Goal: Task Accomplishment & Management: Complete application form

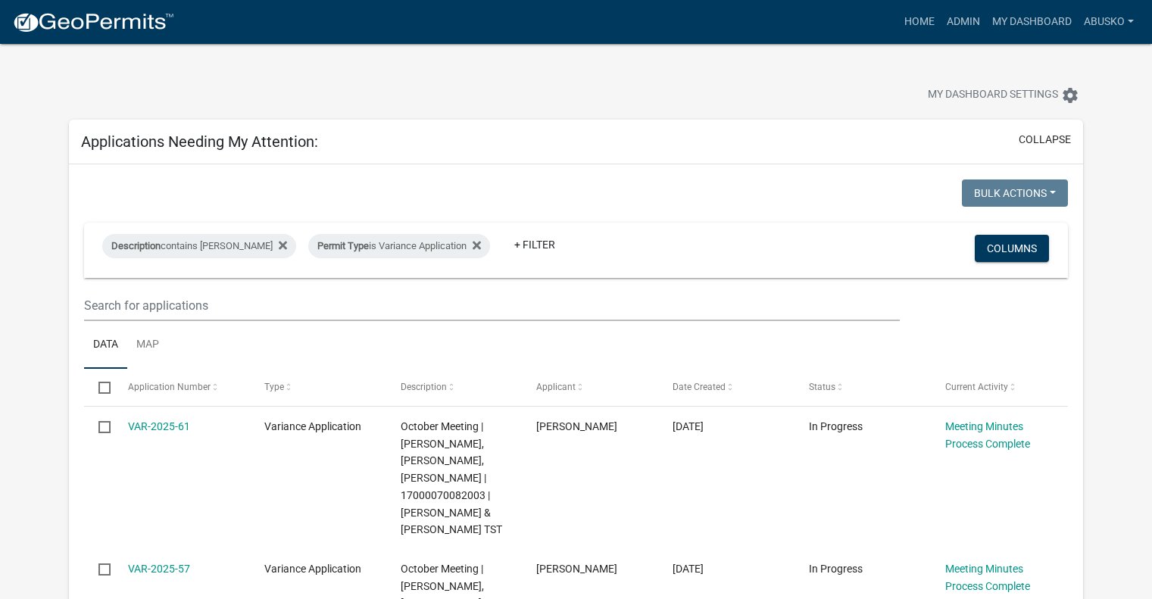
select select "1: 25"
click at [1030, 23] on link "My Dashboard" at bounding box center [1032, 22] width 92 height 29
click at [472, 242] on icon at bounding box center [476, 245] width 8 height 12
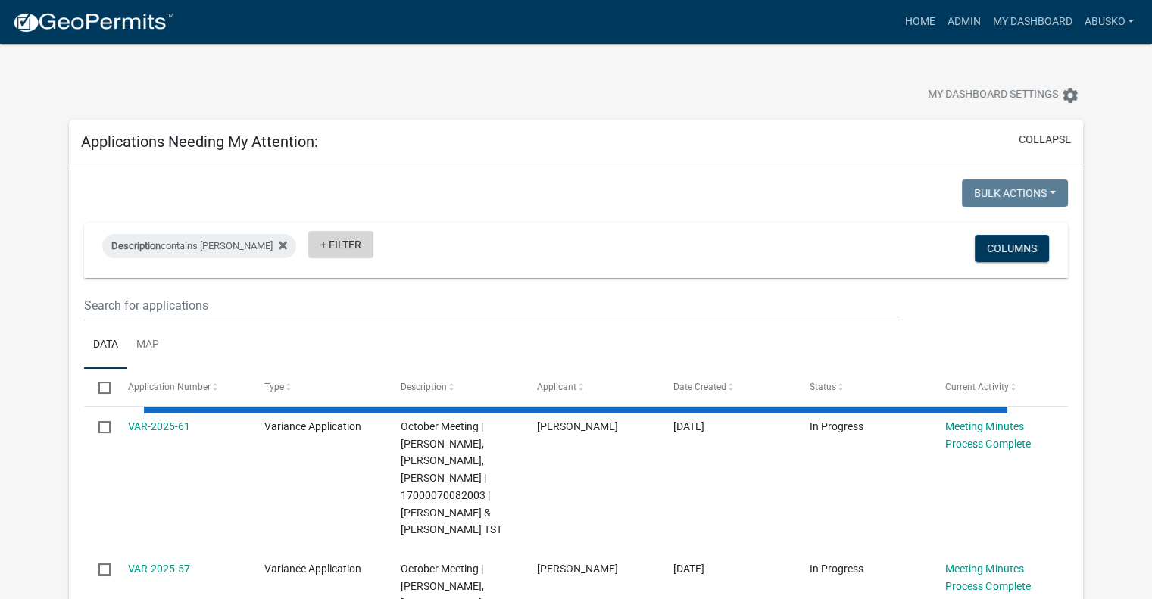
click at [308, 243] on link "+ Filter" at bounding box center [340, 244] width 65 height 27
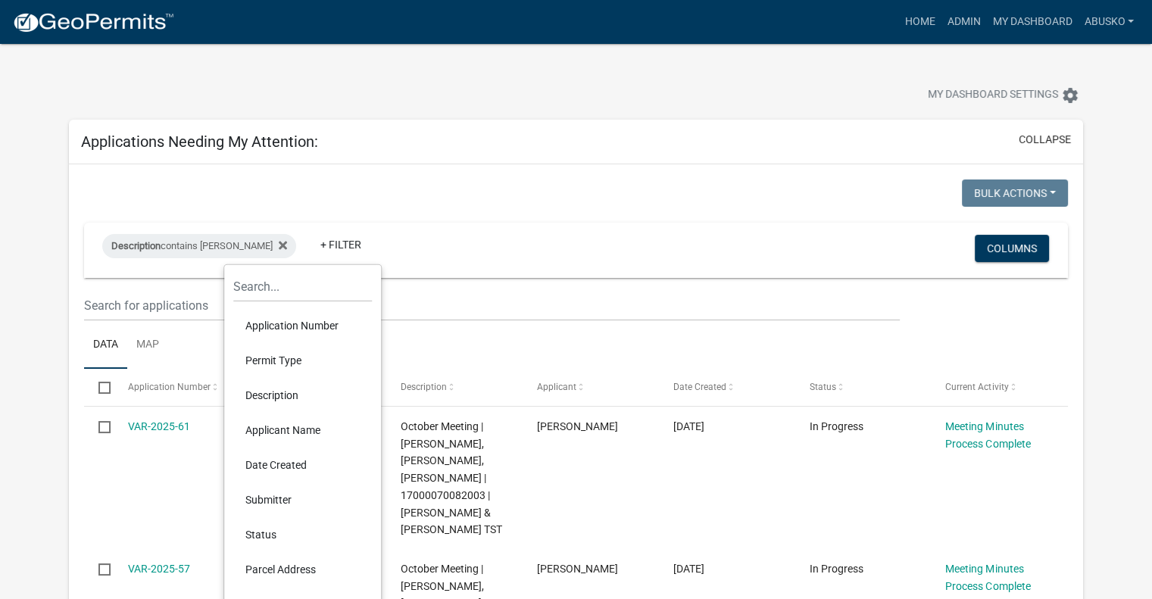
click at [300, 357] on li "Permit Type" at bounding box center [302, 360] width 139 height 35
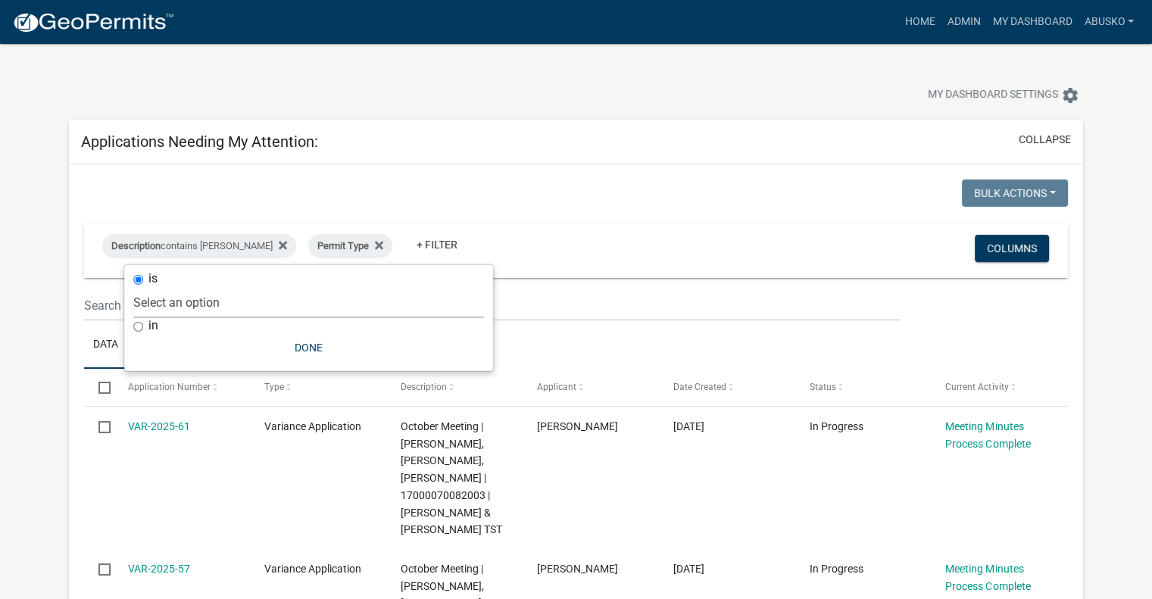
click at [290, 299] on select "Select an option Building Contractor / Excavators (Registration) Building Contr…" at bounding box center [308, 302] width 351 height 31
select select "6e4aec68-bfe6-4728-abf4-01362d967f60"
click at [215, 287] on select "Select an option Building Contractor / Excavators (Registration) Building Contr…" at bounding box center [308, 302] width 351 height 31
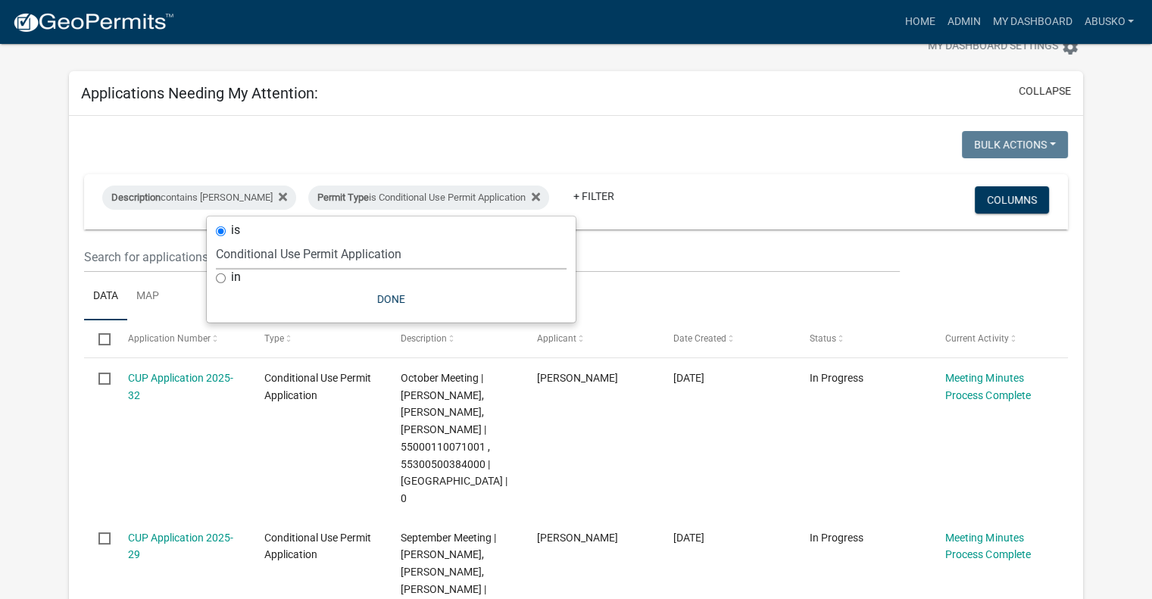
scroll to position [76, 0]
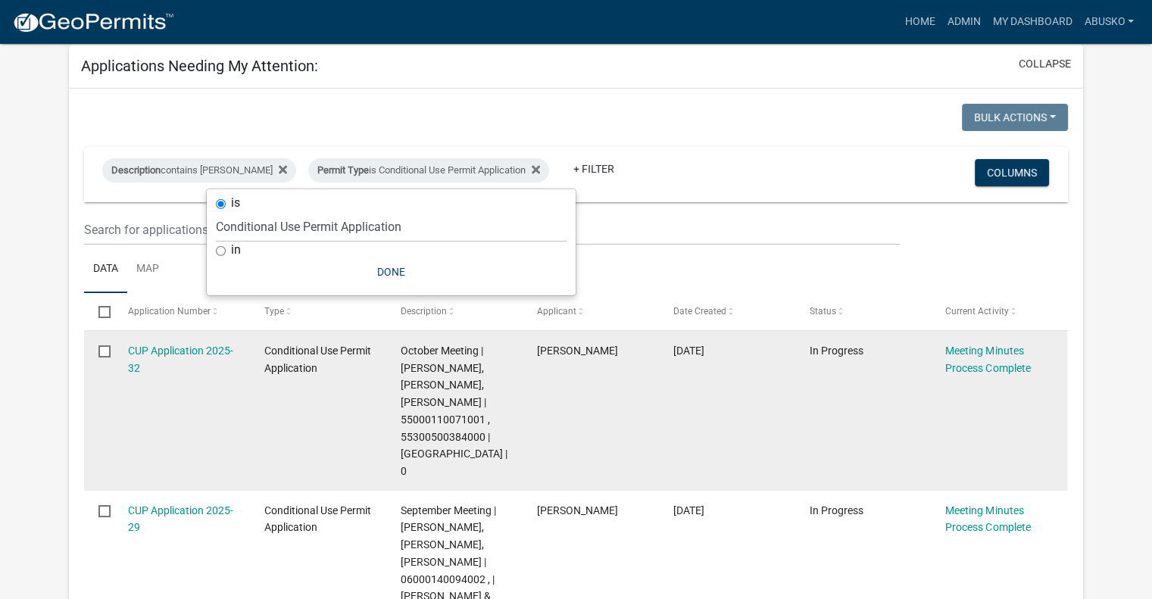
click at [729, 393] on datatable-body-cell "[DATE]" at bounding box center [726, 411] width 136 height 160
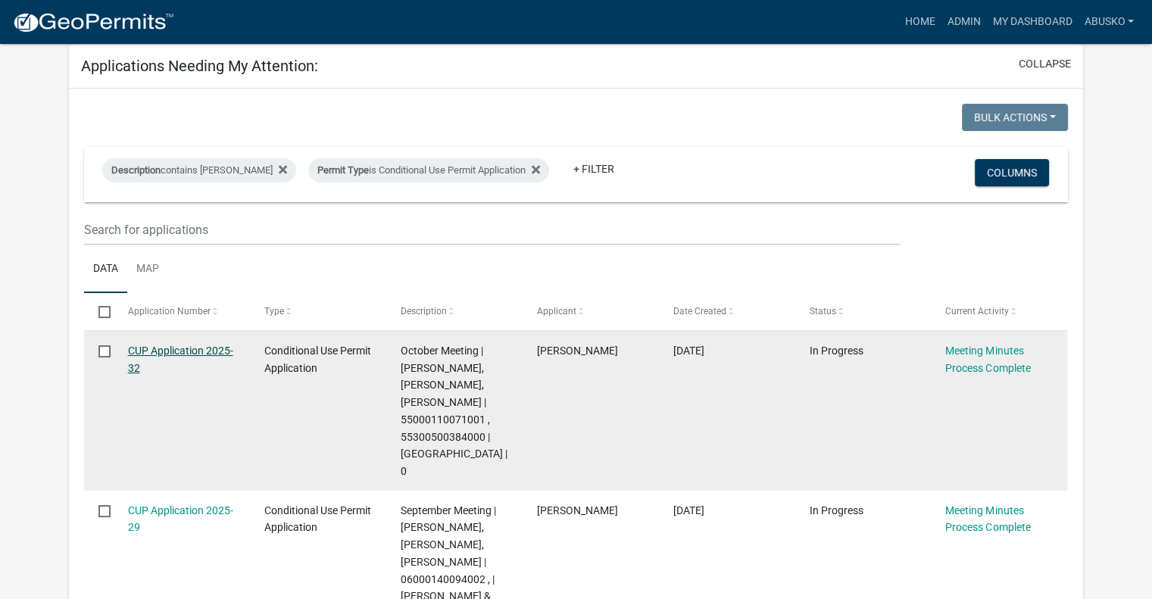
click at [176, 351] on link "CUP Application 2025-32" at bounding box center [180, 359] width 105 height 30
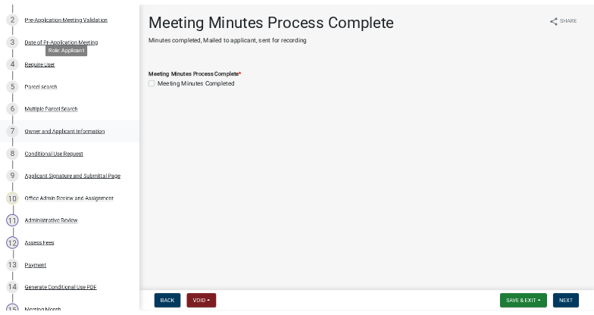
scroll to position [454, 0]
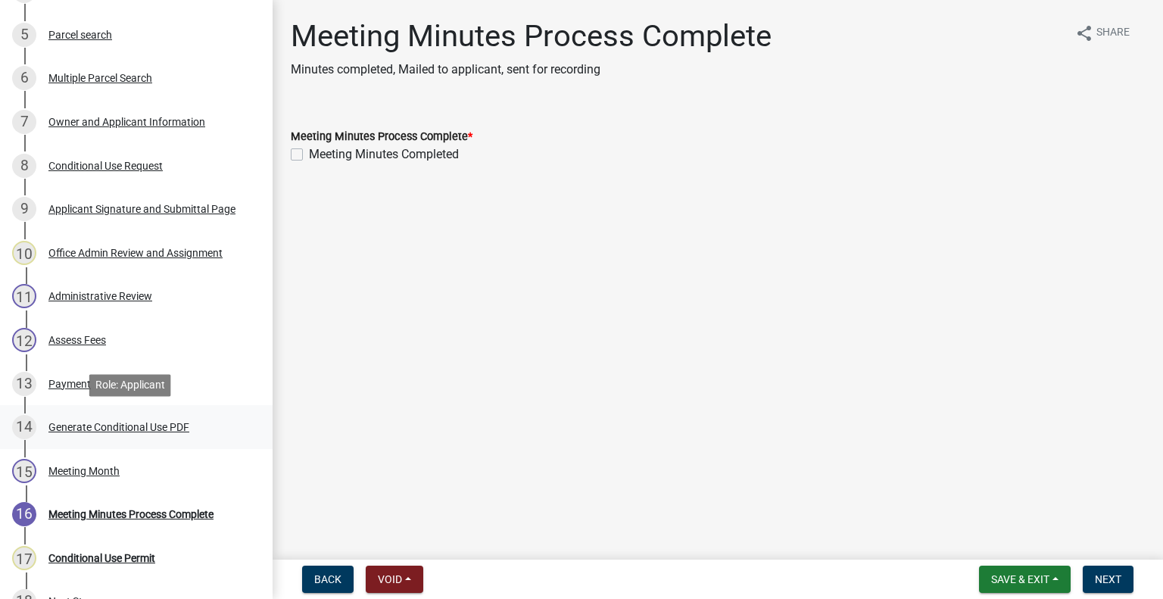
click at [174, 424] on div "Generate Conditional Use PDF" at bounding box center [118, 427] width 141 height 11
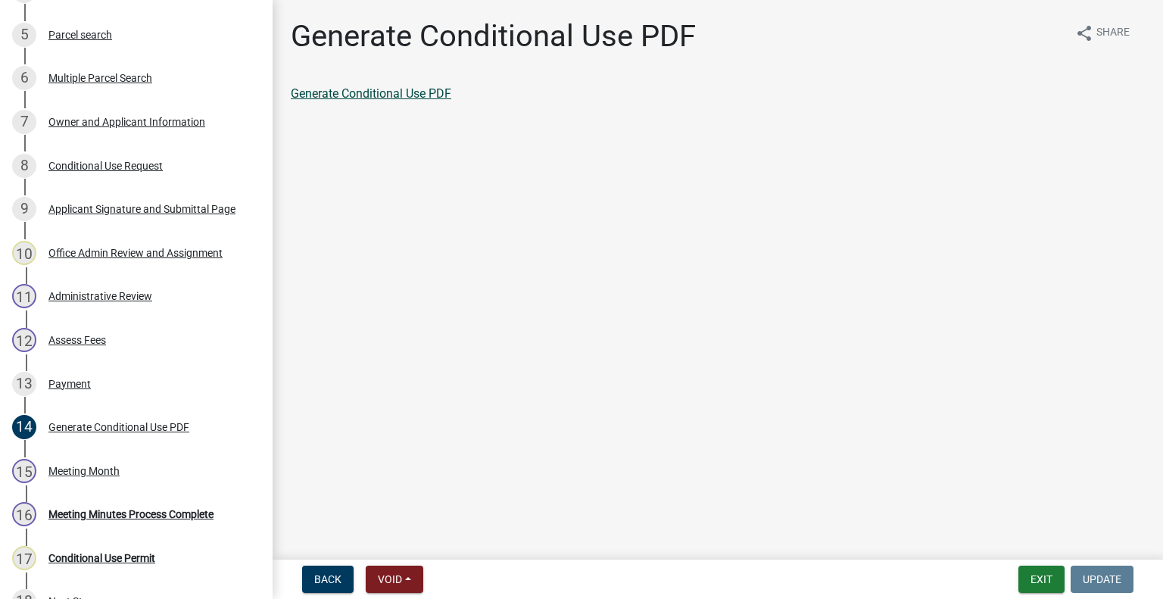
click at [412, 95] on link "Generate Conditional Use PDF" at bounding box center [371, 93] width 161 height 14
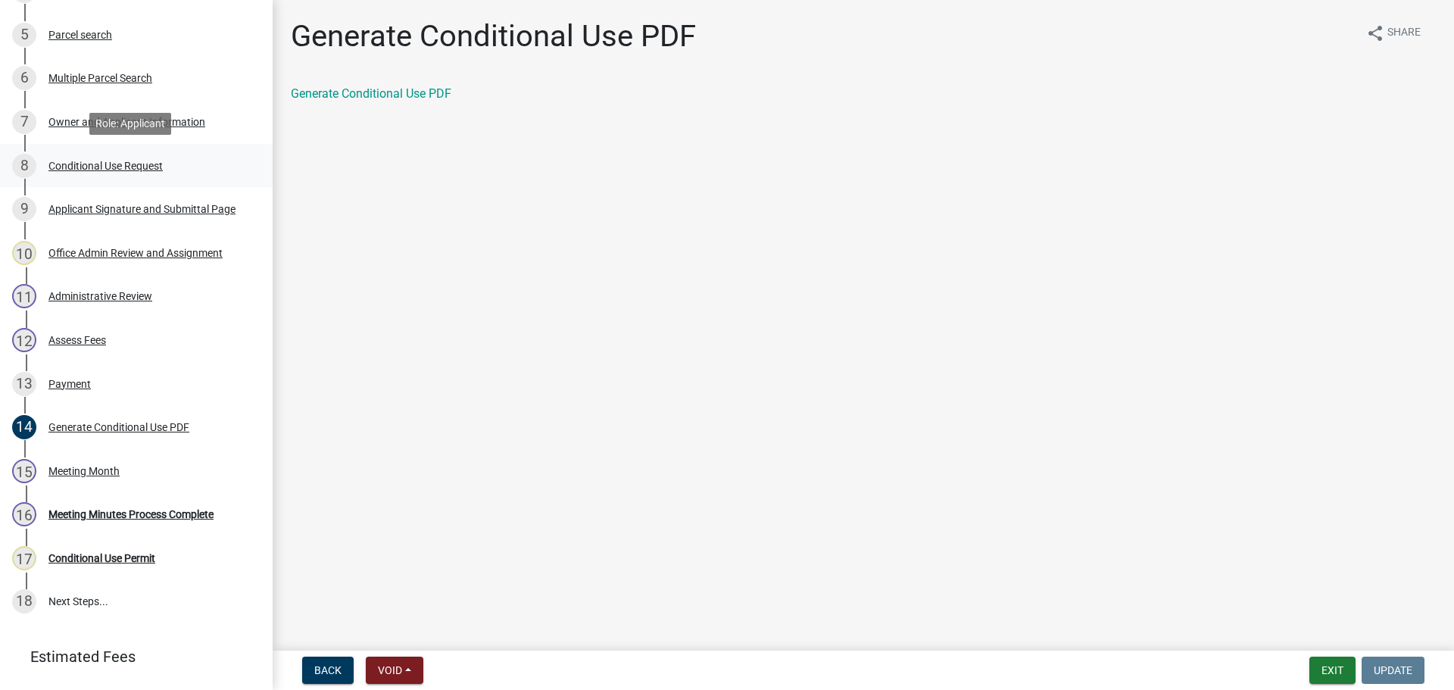
click at [101, 164] on div "Conditional Use Request" at bounding box center [105, 166] width 114 height 11
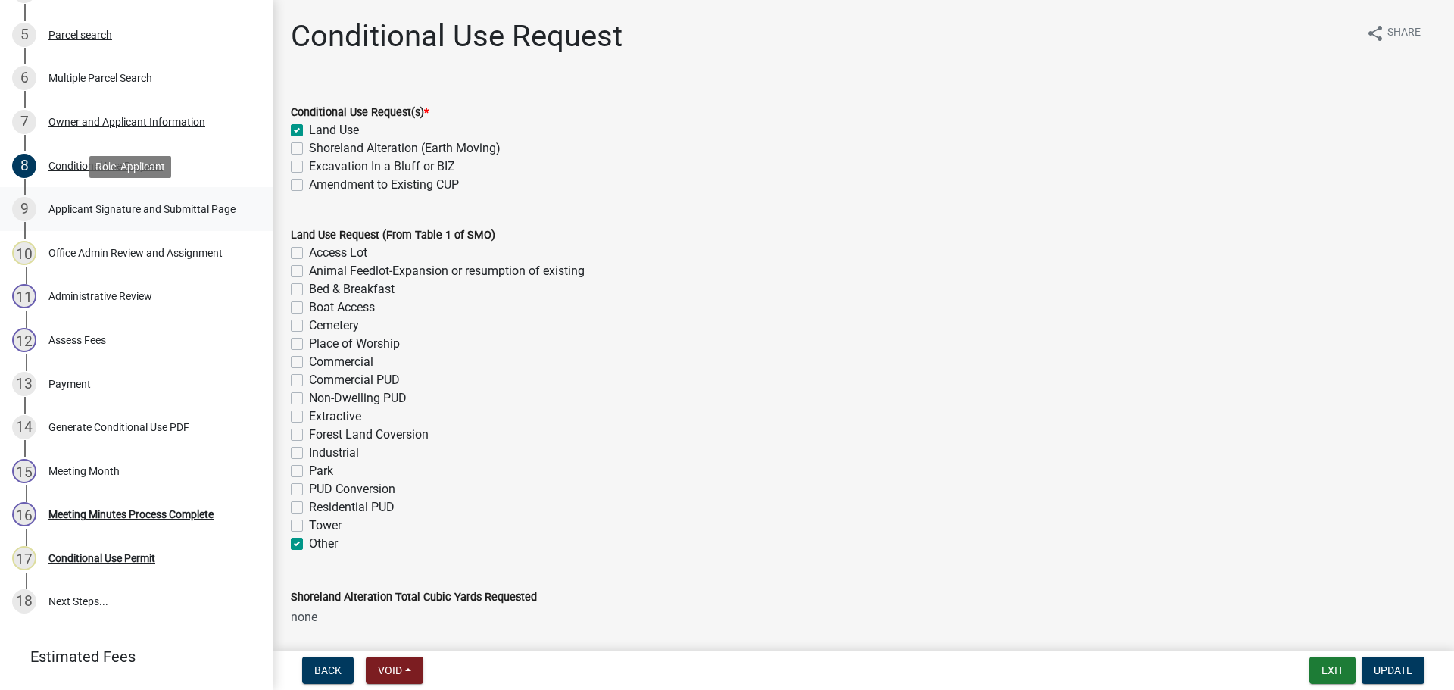
click at [102, 207] on div "Applicant Signature and Submittal Page" at bounding box center [141, 209] width 187 height 11
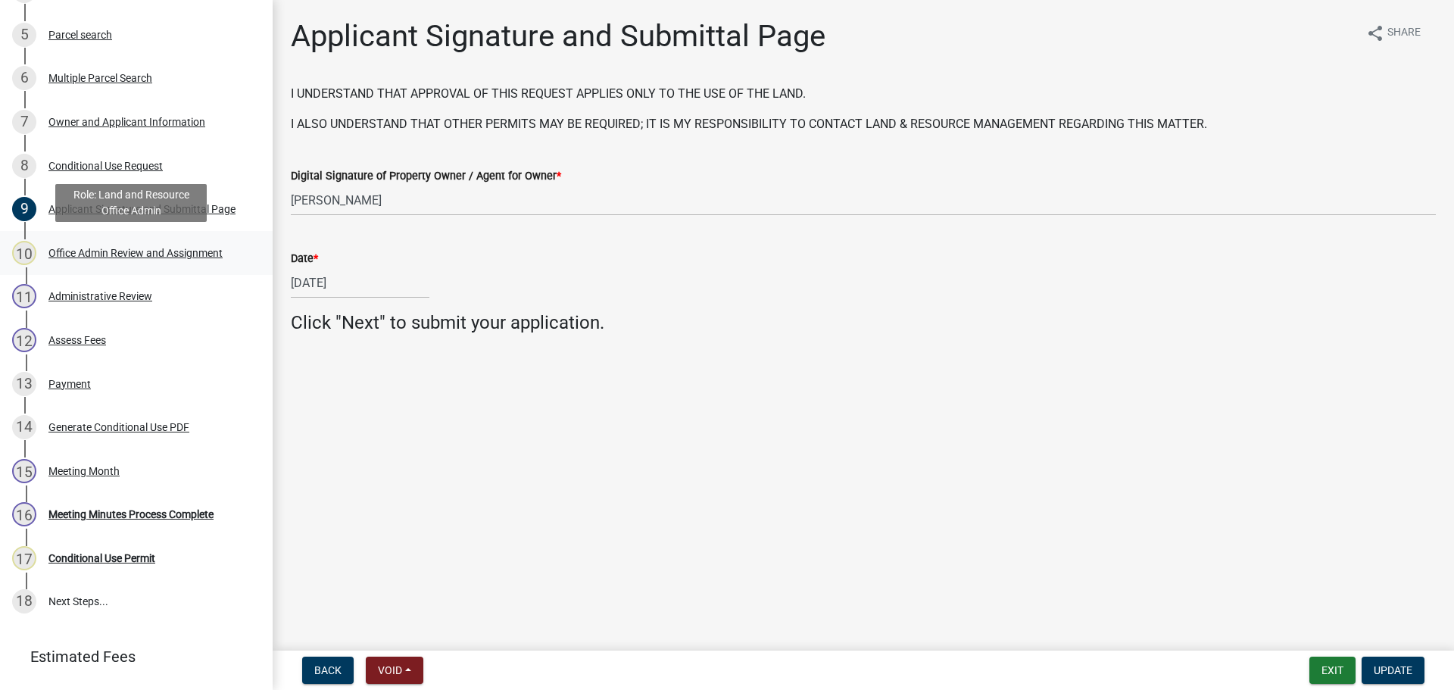
click at [92, 253] on div "Office Admin Review and Assignment" at bounding box center [135, 253] width 174 height 11
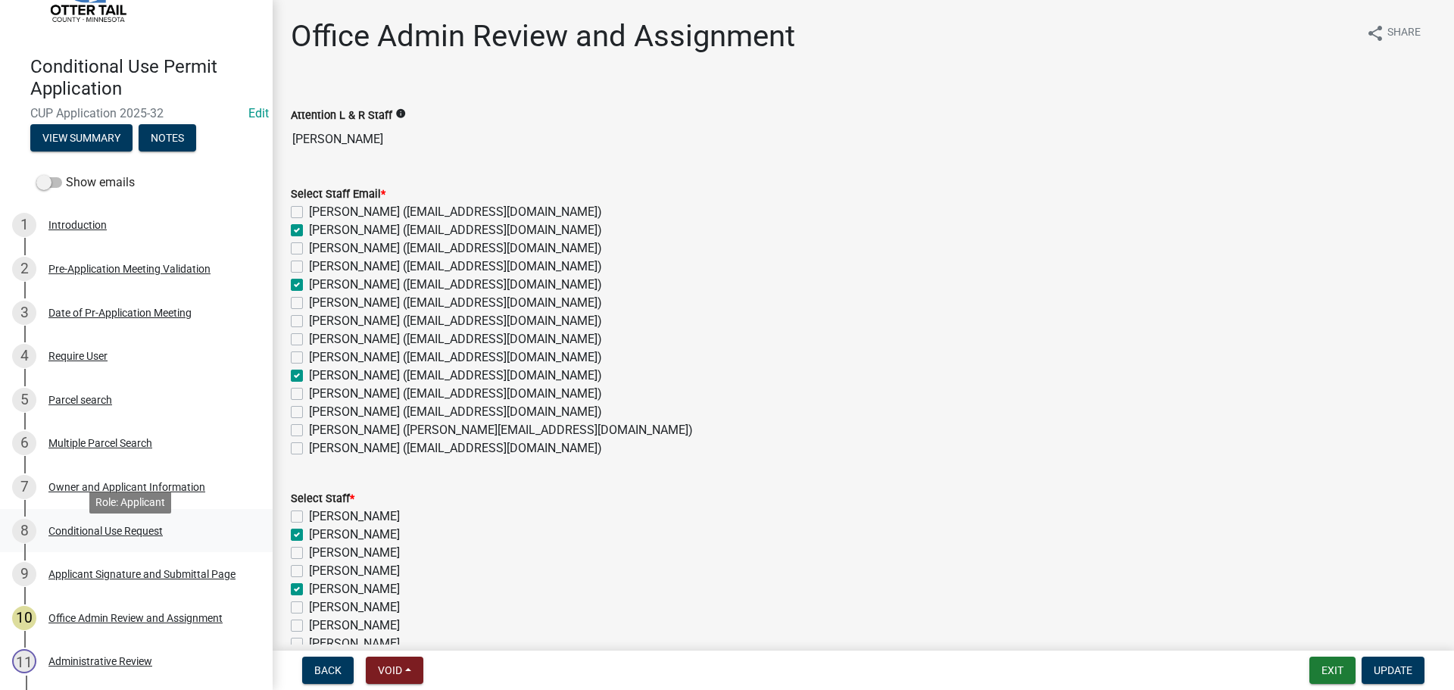
scroll to position [76, 0]
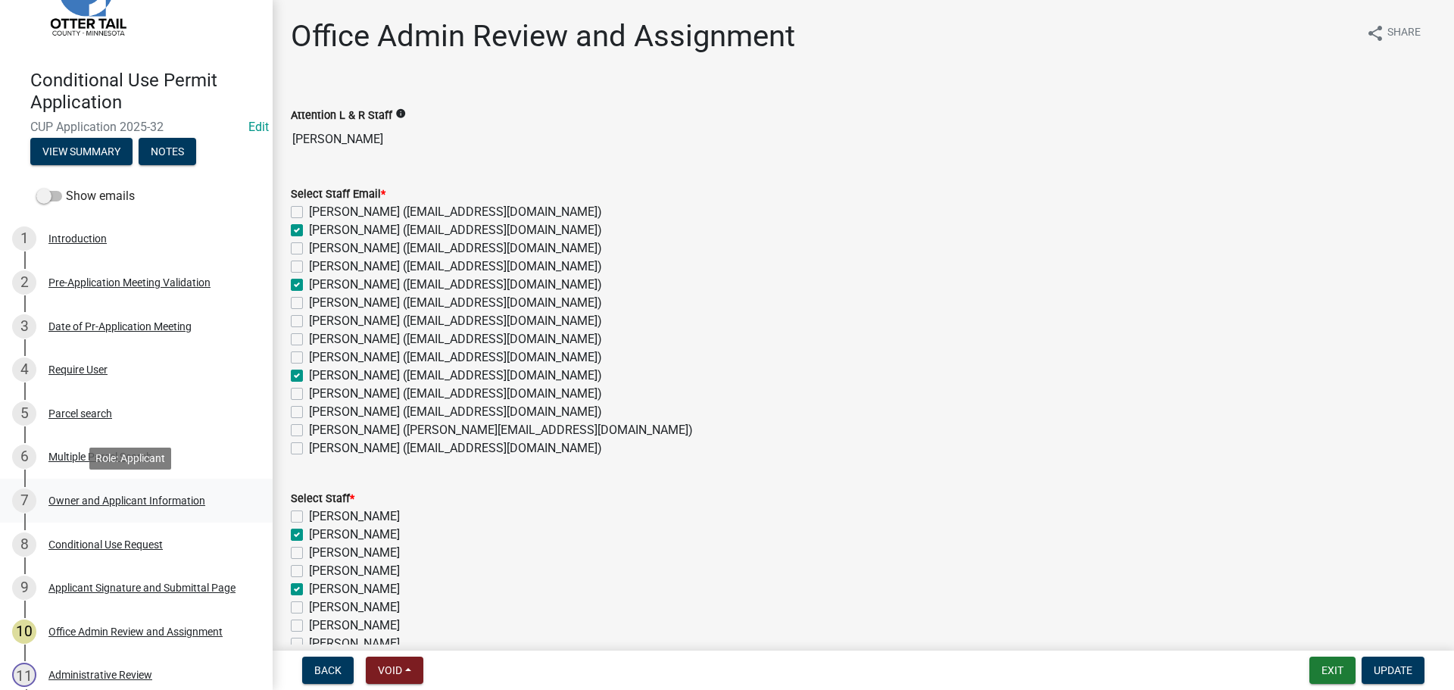
click at [119, 503] on div "Owner and Applicant Information" at bounding box center [126, 500] width 157 height 11
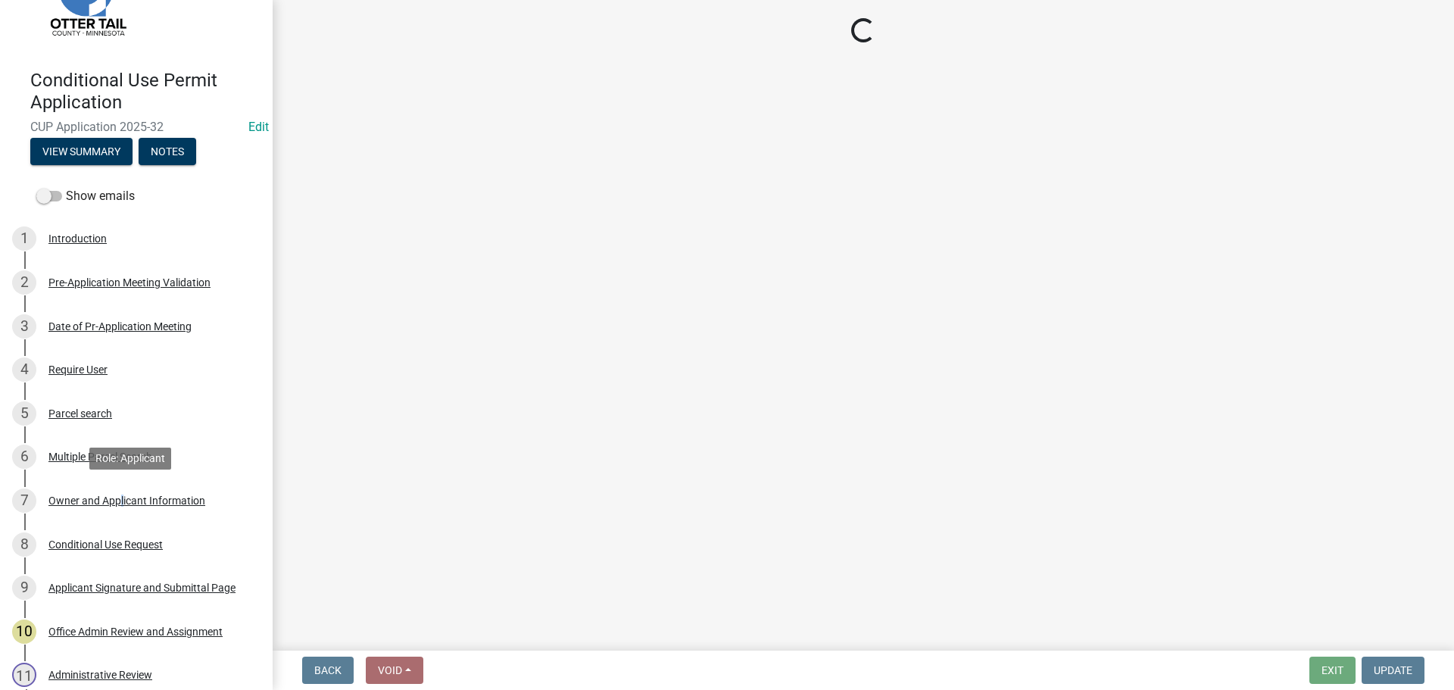
select select "758382b1-a9b7-40fb-b133-d60fa51a6422"
select select "679accf3-3c3f-4c17-89be-d7005bde4cfb"
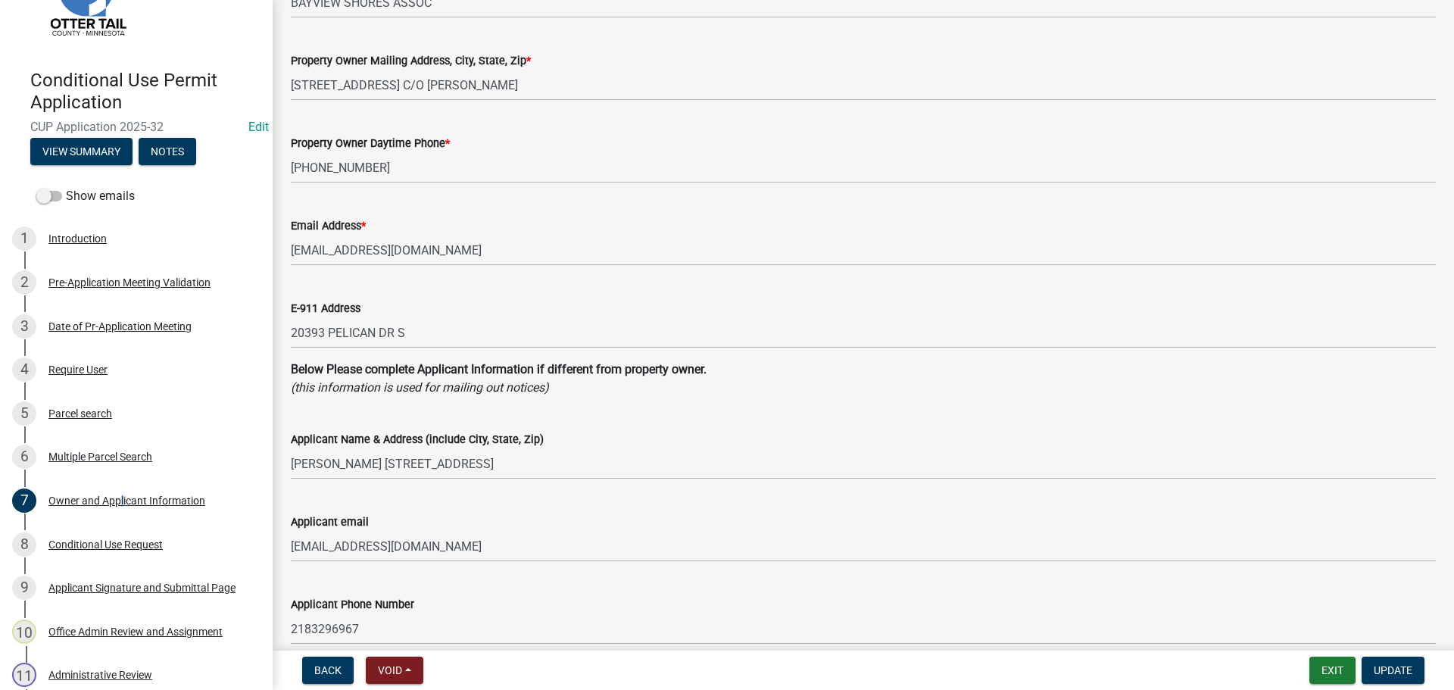
scroll to position [227, 0]
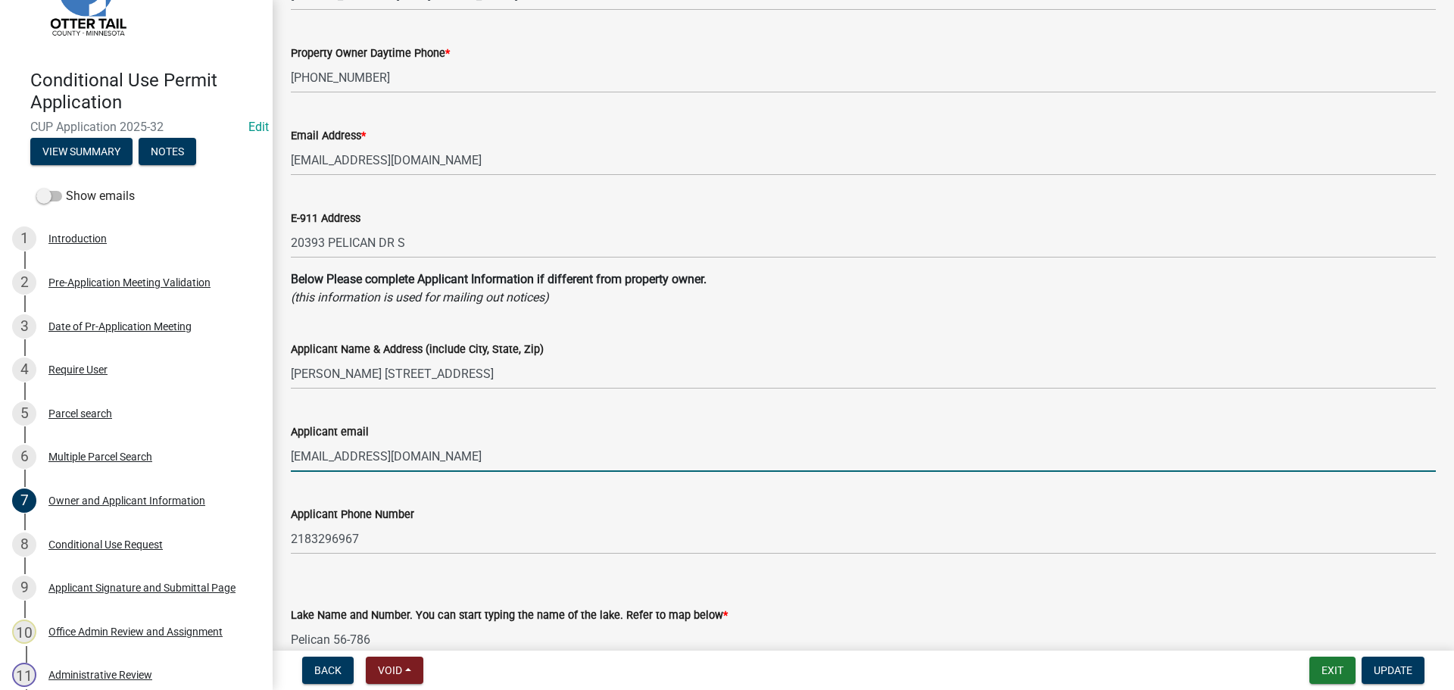
drag, startPoint x: 439, startPoint y: 451, endPoint x: 288, endPoint y: 453, distance: 150.7
click at [288, 453] on div "Applicant email [EMAIL_ADDRESS][DOMAIN_NAME]" at bounding box center [862, 436] width 1167 height 70
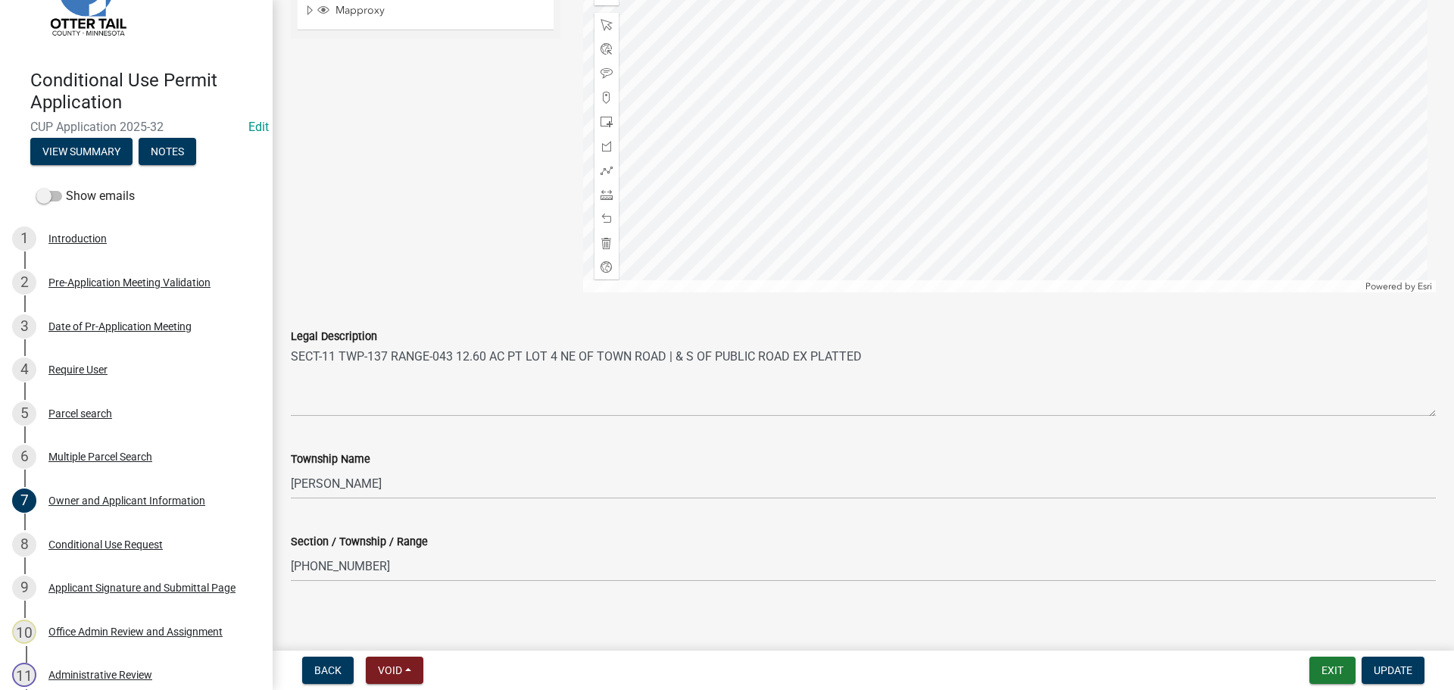
scroll to position [1483, 0]
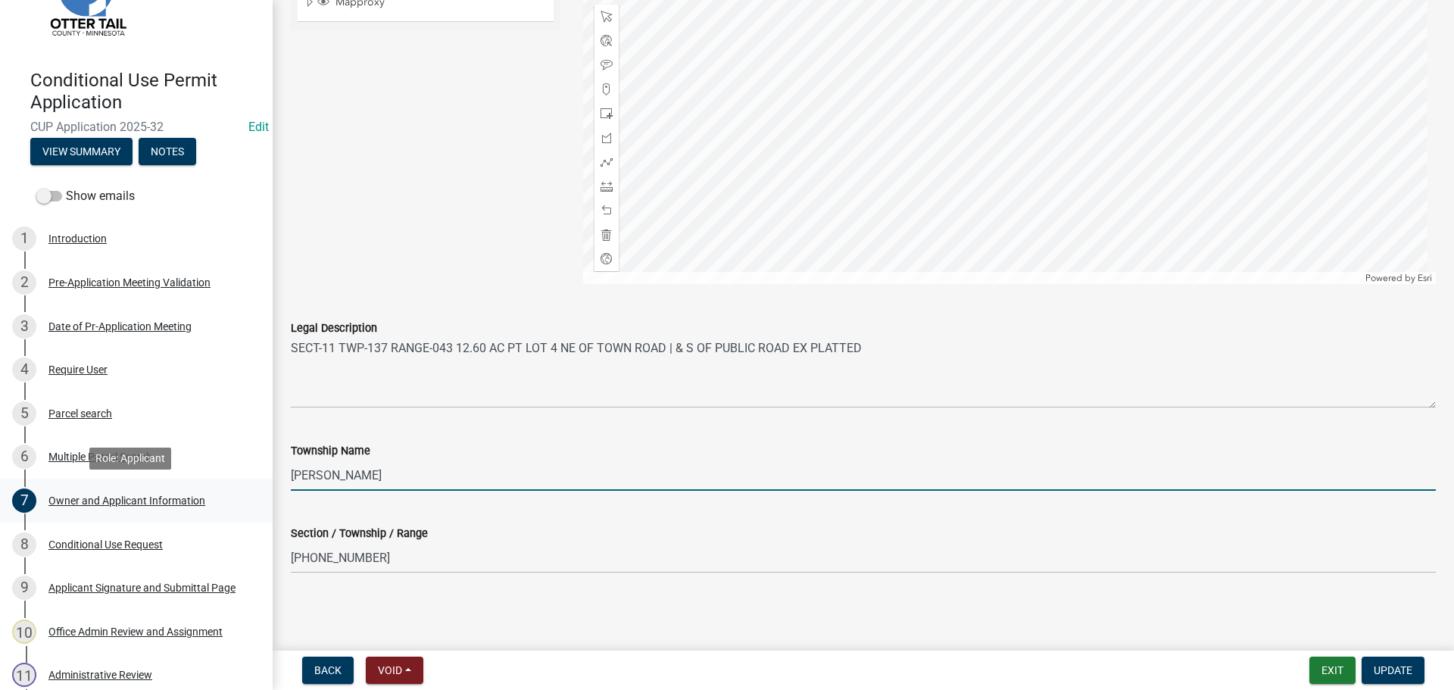
drag, startPoint x: 341, startPoint y: 477, endPoint x: 251, endPoint y: 492, distance: 91.4
click at [251, 492] on div "Conditional Use Permit Application CUP Application 2025-32 Edit View Summary No…" at bounding box center [727, 345] width 1454 height 690
type input "Scambler"
click at [941, 531] on div "Section / Township / Range" at bounding box center [863, 533] width 1145 height 18
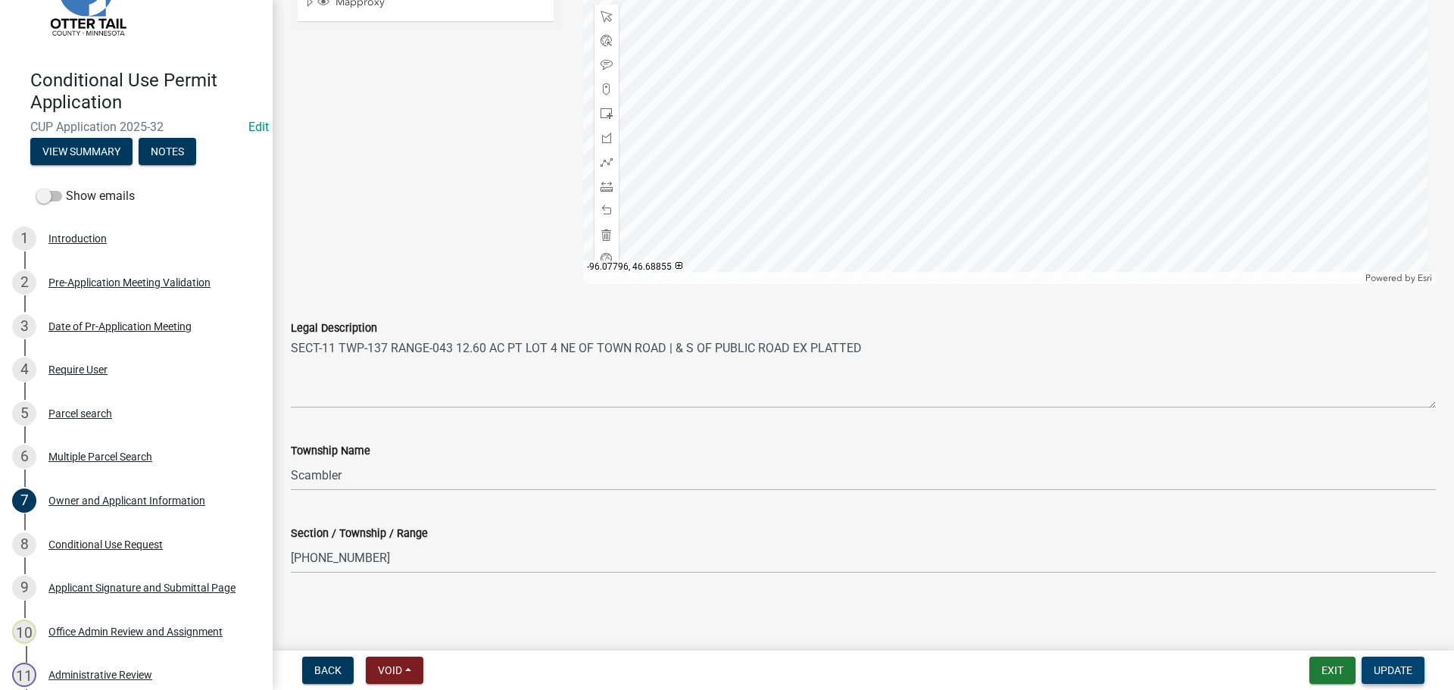
click at [1151, 598] on button "Update" at bounding box center [1392, 669] width 63 height 27
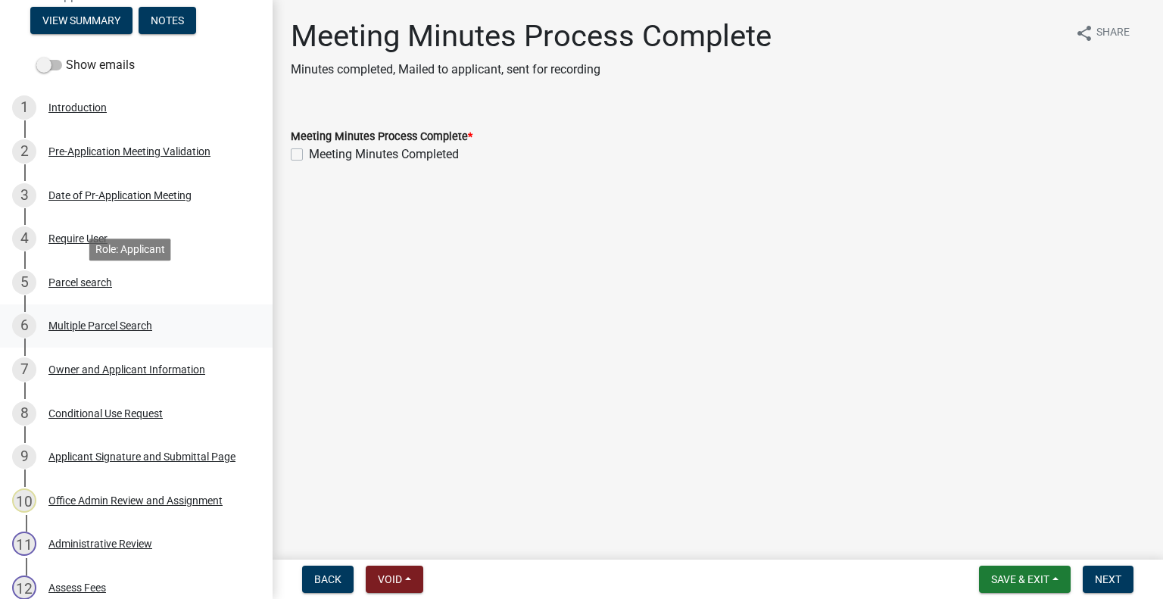
scroll to position [241, 0]
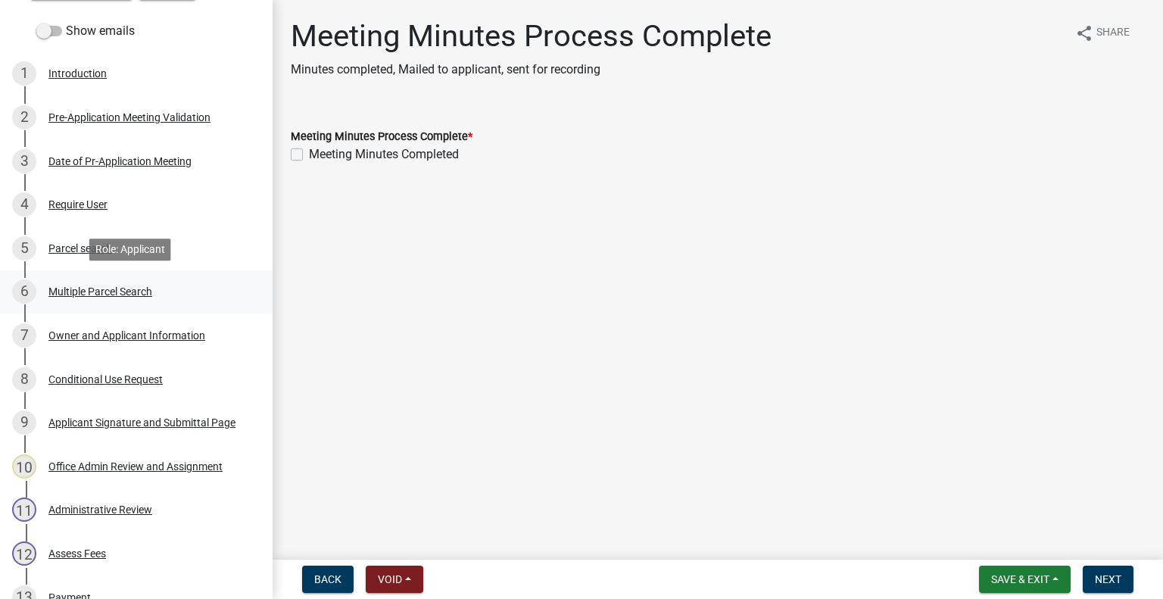
click at [92, 372] on div "8 Conditional Use Request" at bounding box center [130, 379] width 236 height 24
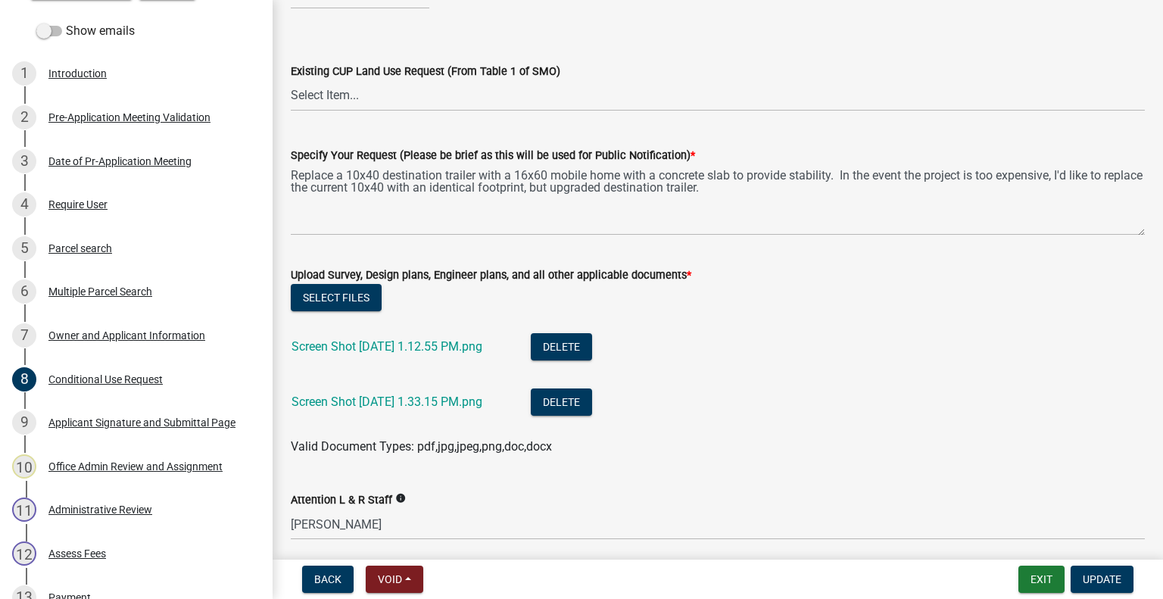
scroll to position [1048, 0]
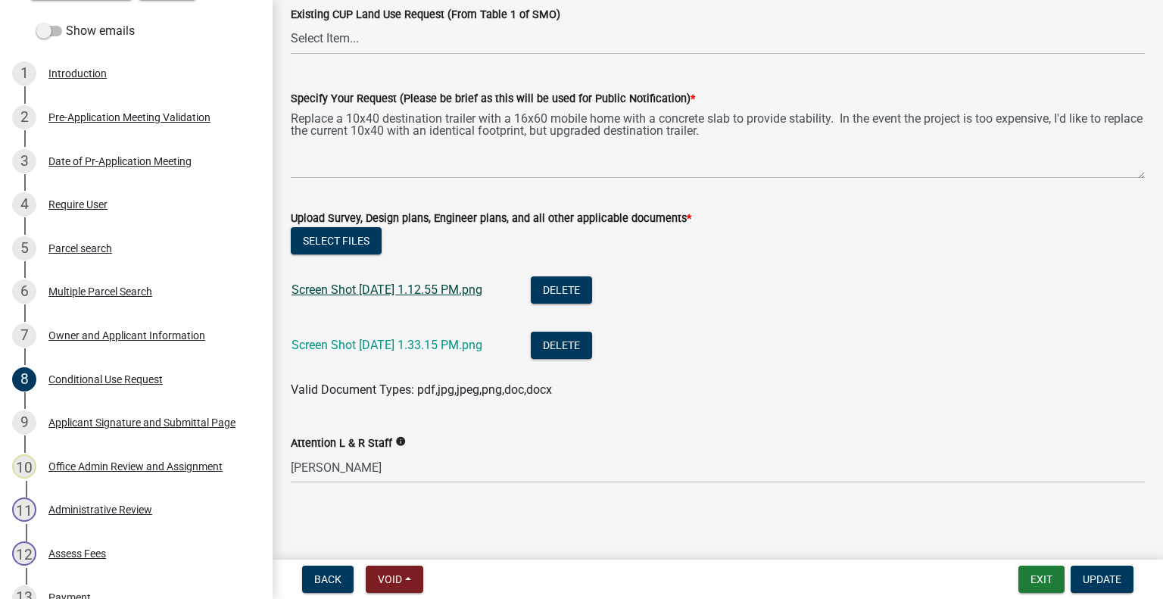
click at [402, 289] on link "Screen Shot [DATE] 1.12.55 PM.png" at bounding box center [386, 289] width 191 height 14
click at [400, 344] on link "Screen Shot [DATE] 1.33.15 PM.png" at bounding box center [386, 345] width 191 height 14
click at [81, 247] on div "Parcel search" at bounding box center [80, 248] width 64 height 11
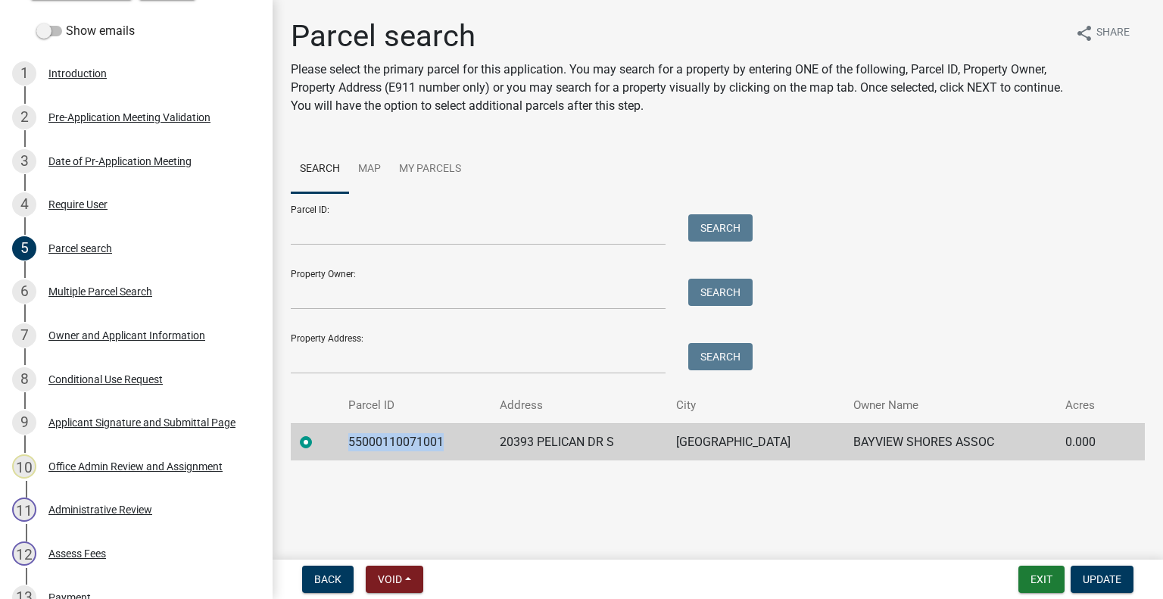
drag, startPoint x: 451, startPoint y: 442, endPoint x: 351, endPoint y: 438, distance: 100.0
click at [351, 438] on td "55000110071001" at bounding box center [414, 441] width 151 height 37
copy td "55000110071001"
click at [104, 290] on div "Multiple Parcel Search" at bounding box center [100, 291] width 104 height 11
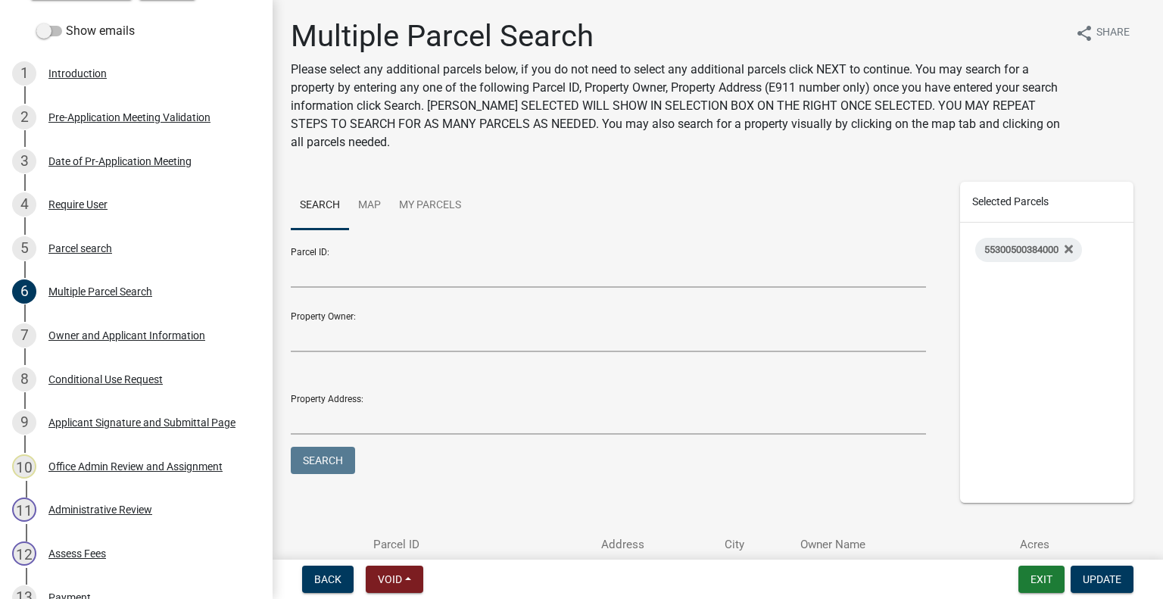
scroll to position [117, 0]
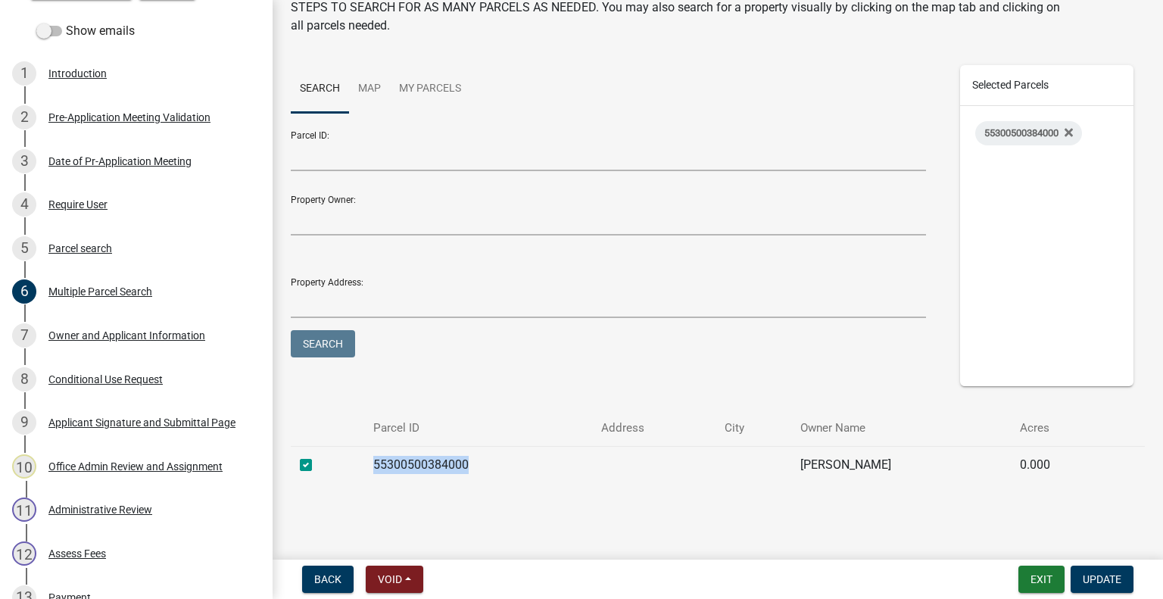
drag, startPoint x: 470, startPoint y: 466, endPoint x: 373, endPoint y: 463, distance: 97.7
click at [373, 463] on td "55300500384000" at bounding box center [478, 464] width 229 height 37
copy td "55300500384000"
click at [684, 349] on form "Parcel ID: Property Owner: Property Address: Search" at bounding box center [608, 240] width 635 height 242
drag, startPoint x: 485, startPoint y: 466, endPoint x: 373, endPoint y: 472, distance: 112.2
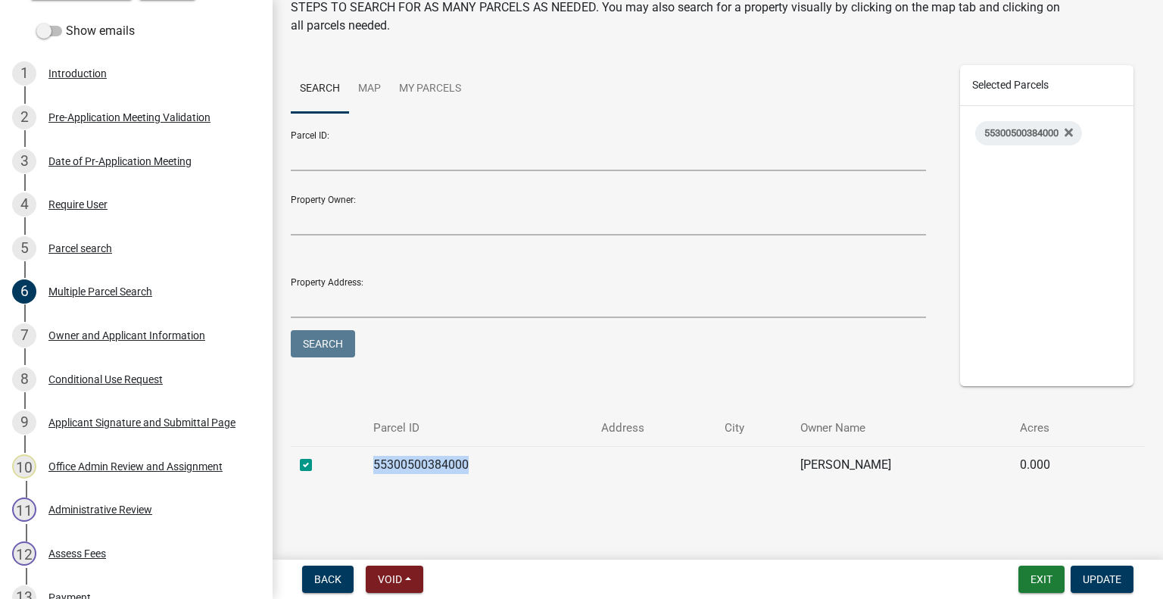
click at [373, 472] on td "55300500384000" at bounding box center [478, 464] width 229 height 37
copy td "55300500384000"
click at [613, 482] on td at bounding box center [653, 464] width 123 height 37
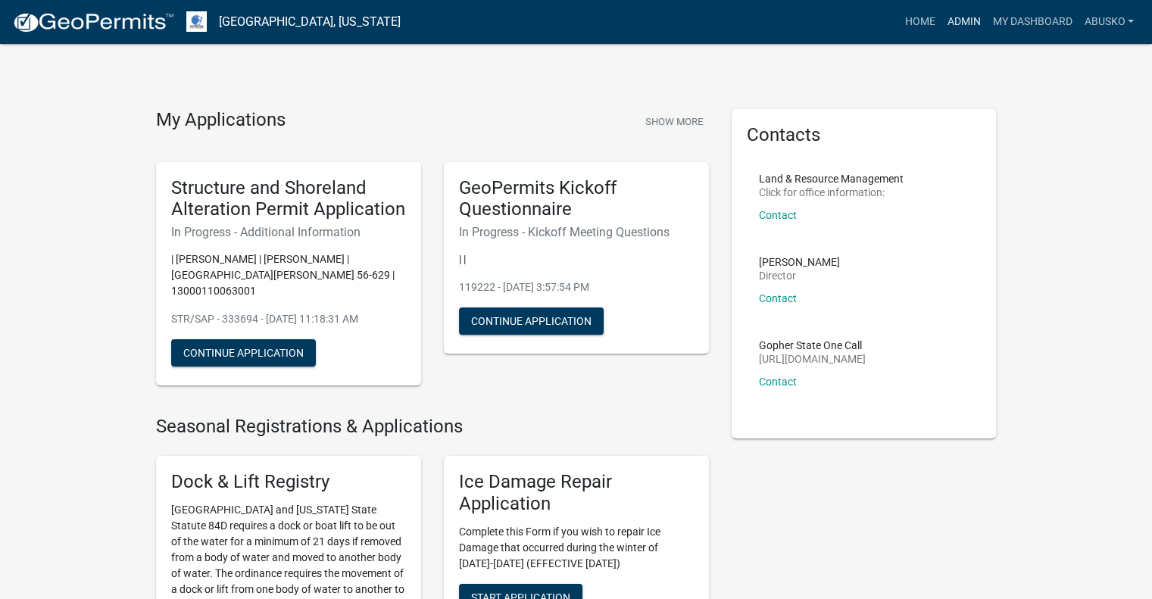
click at [963, 26] on link "Admin" at bounding box center [962, 22] width 45 height 29
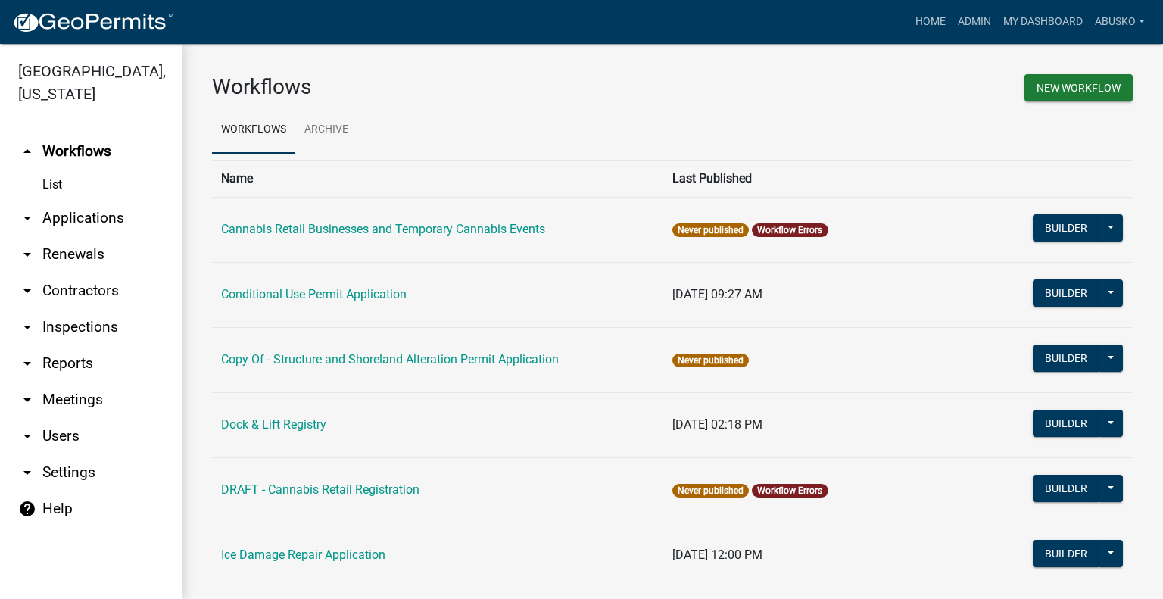
click at [94, 221] on link "arrow_drop_down Applications" at bounding box center [91, 218] width 182 height 36
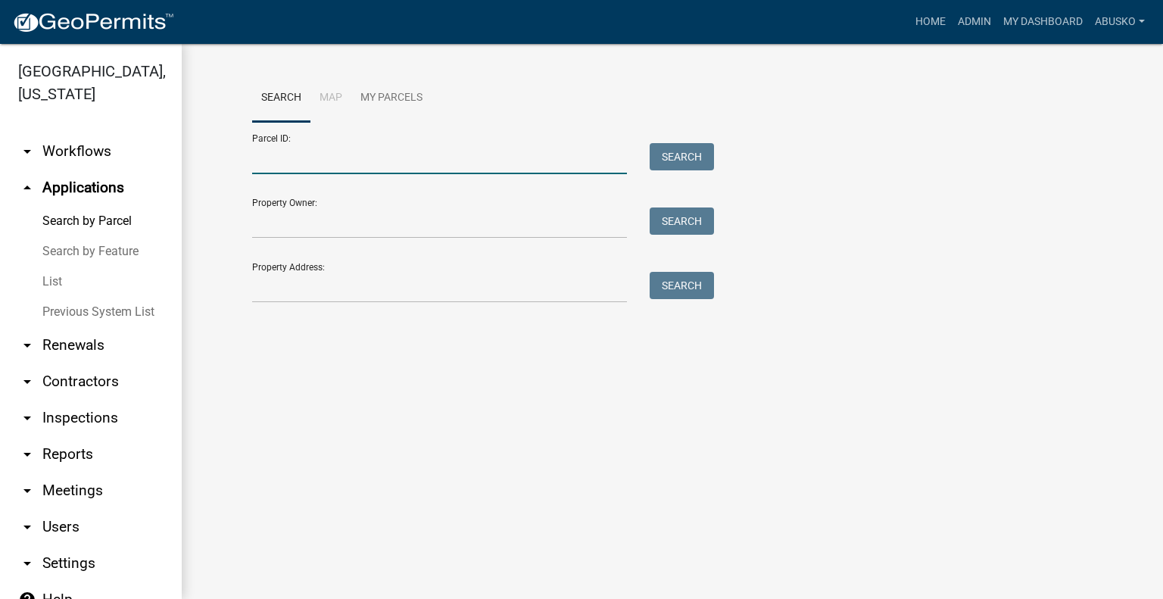
drag, startPoint x: 324, startPoint y: 157, endPoint x: 338, endPoint y: 149, distance: 16.6
click at [324, 157] on input "Parcel ID:" at bounding box center [439, 158] width 375 height 31
paste input "55300500384000"
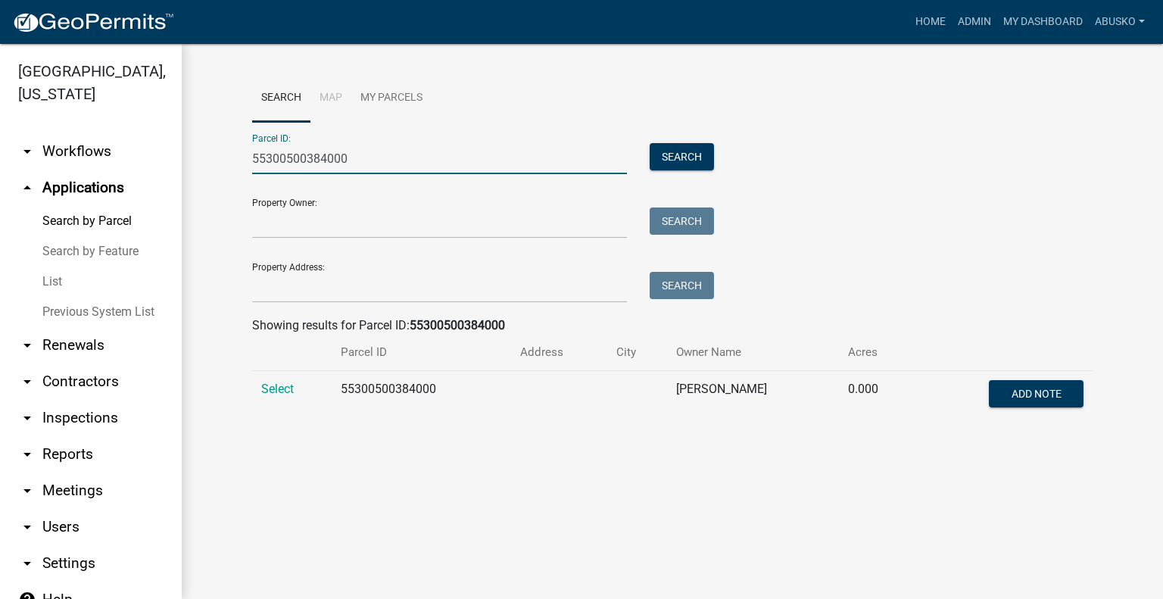
type input "55300500384000"
